Goal: Book appointment/travel/reservation

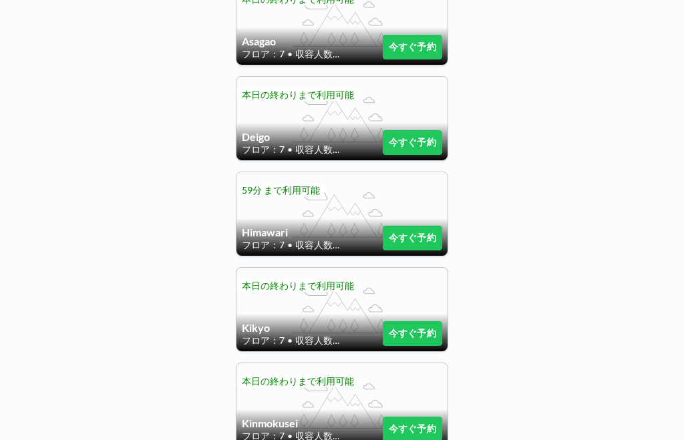
scroll to position [435, 0]
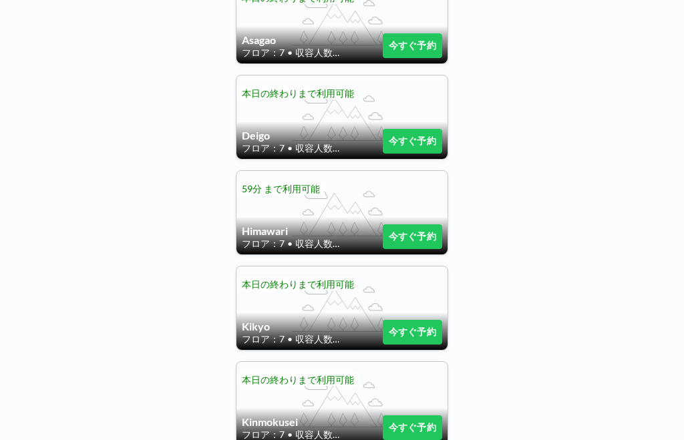
click at [412, 244] on button "今すぐ予約" at bounding box center [412, 236] width 59 height 25
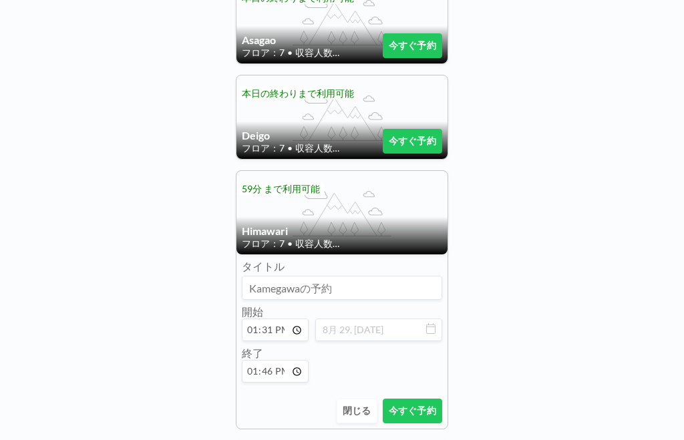
click at [281, 331] on input "13:31" at bounding box center [275, 330] width 67 height 23
type input "14:31"
type input "14:46"
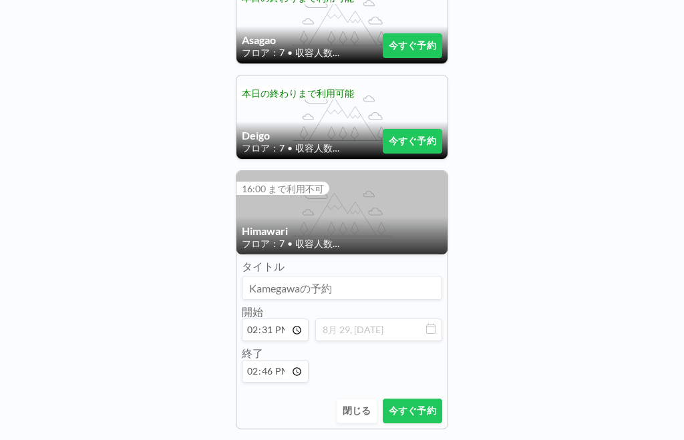
type input "14:30"
click at [277, 380] on input "14:46" at bounding box center [275, 371] width 67 height 23
type input "15:30"
click at [429, 421] on button "今すぐ予約" at bounding box center [412, 411] width 59 height 25
click at [440, 146] on button "今すぐ予約" at bounding box center [412, 141] width 59 height 25
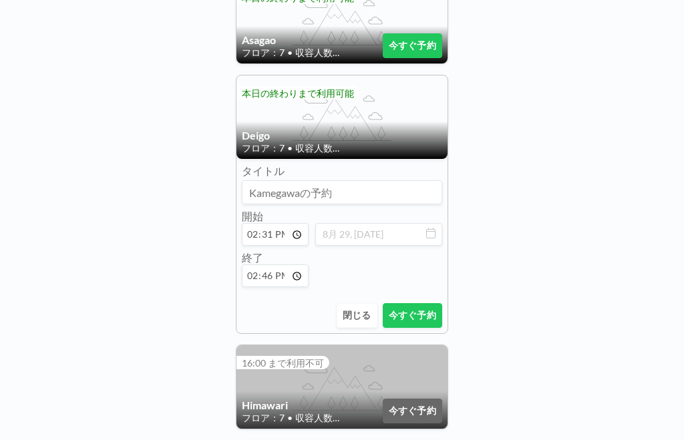
click at [277, 236] on input "14:31" at bounding box center [275, 234] width 67 height 23
type input "15:31"
type input "15:46"
type input "14:30"
click at [286, 287] on input "15:46" at bounding box center [275, 276] width 67 height 23
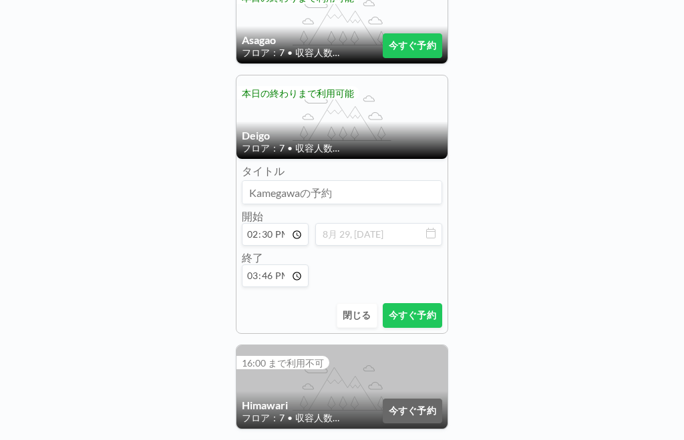
type input "15:30"
click at [431, 327] on button "今すぐ予約" at bounding box center [412, 315] width 59 height 25
